Goal: Navigation & Orientation: Find specific page/section

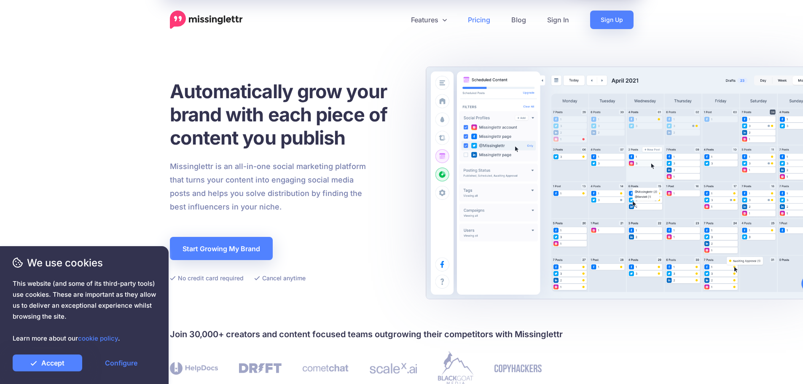
click at [475, 19] on link "Pricing" at bounding box center [478, 20] width 43 height 19
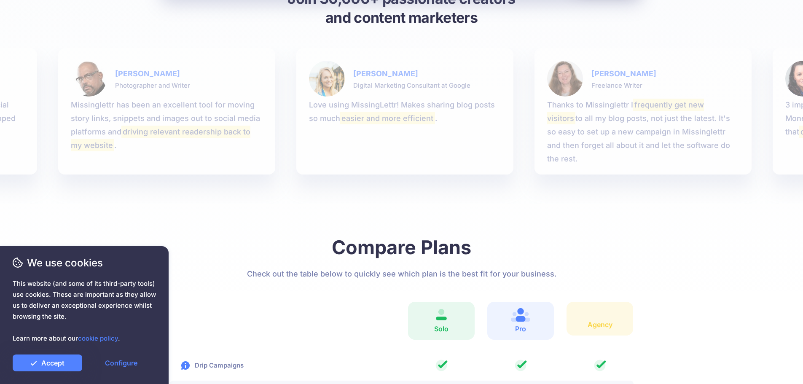
scroll to position [1096, 0]
